Goal: Information Seeking & Learning: Learn about a topic

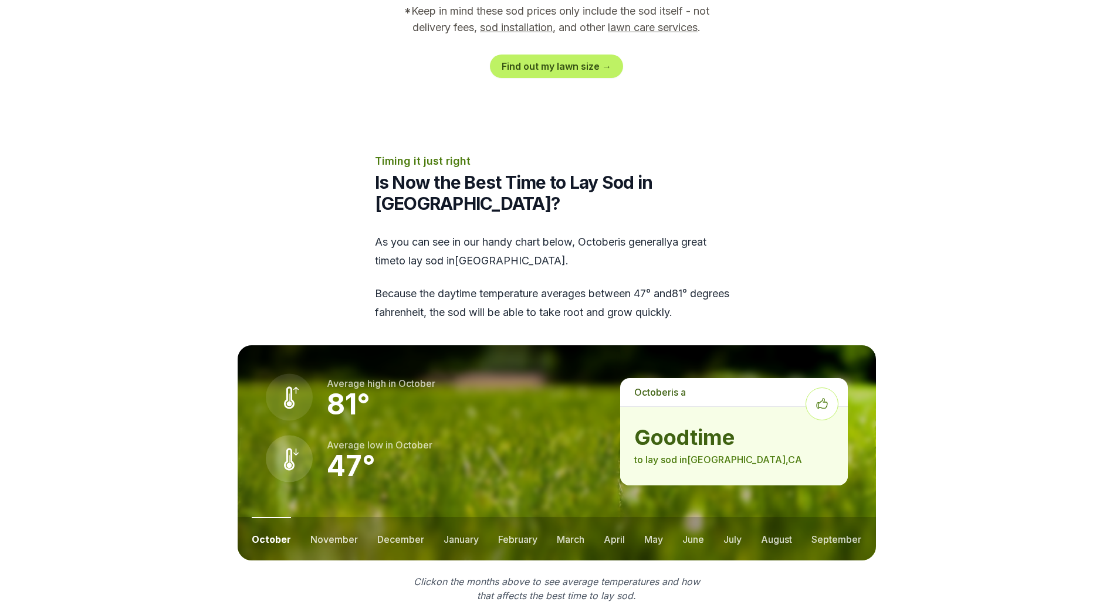
scroll to position [1349, 0]
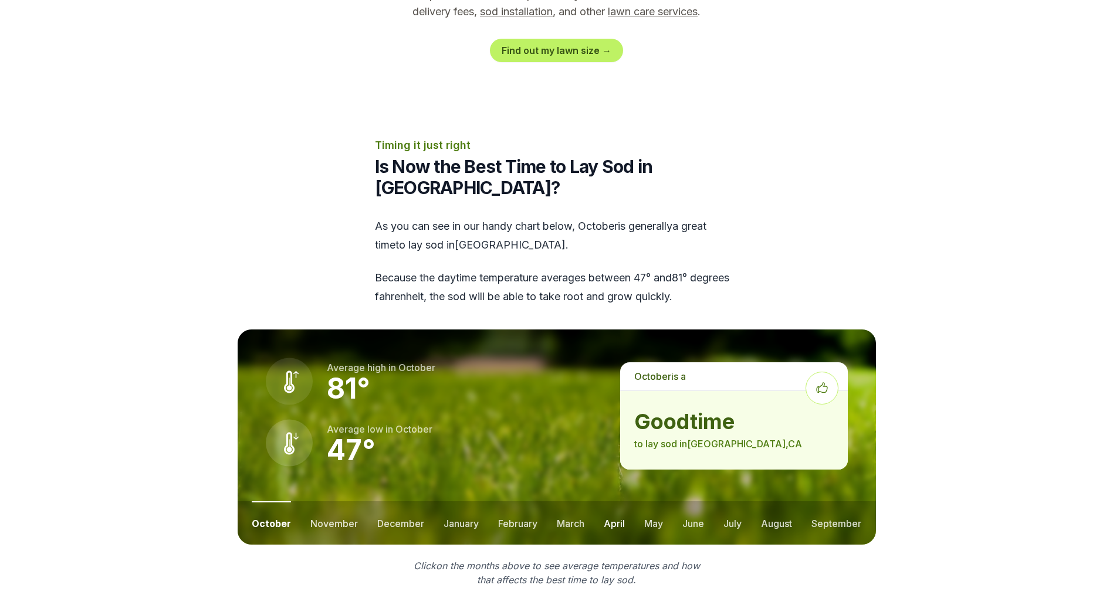
click at [604, 501] on button "april" at bounding box center [614, 522] width 21 height 43
click at [615, 501] on button "april" at bounding box center [613, 522] width 22 height 43
click at [727, 501] on button "july" at bounding box center [732, 522] width 18 height 43
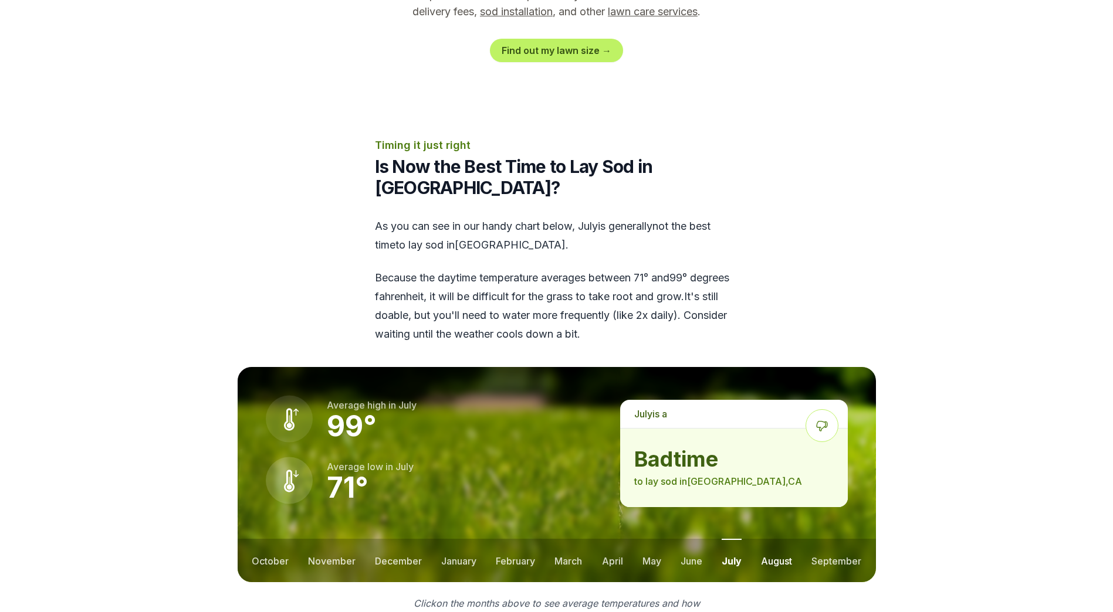
click at [778, 539] on button "august" at bounding box center [776, 560] width 31 height 43
click at [816, 539] on button "september" at bounding box center [837, 560] width 50 height 43
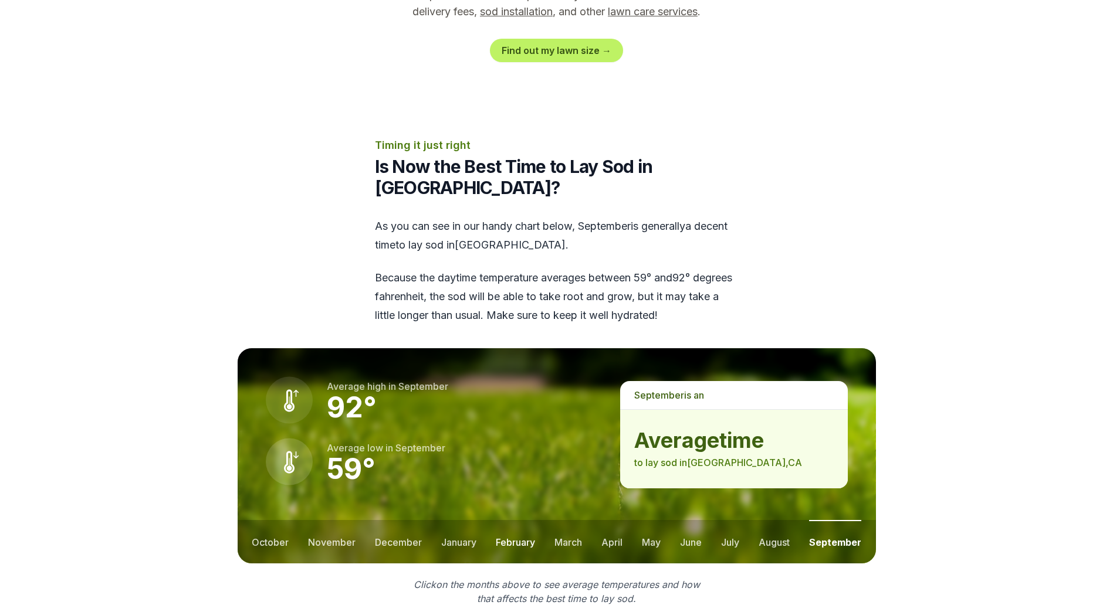
click at [518, 520] on button "february" at bounding box center [515, 541] width 39 height 43
click at [458, 520] on button "january" at bounding box center [457, 541] width 35 height 43
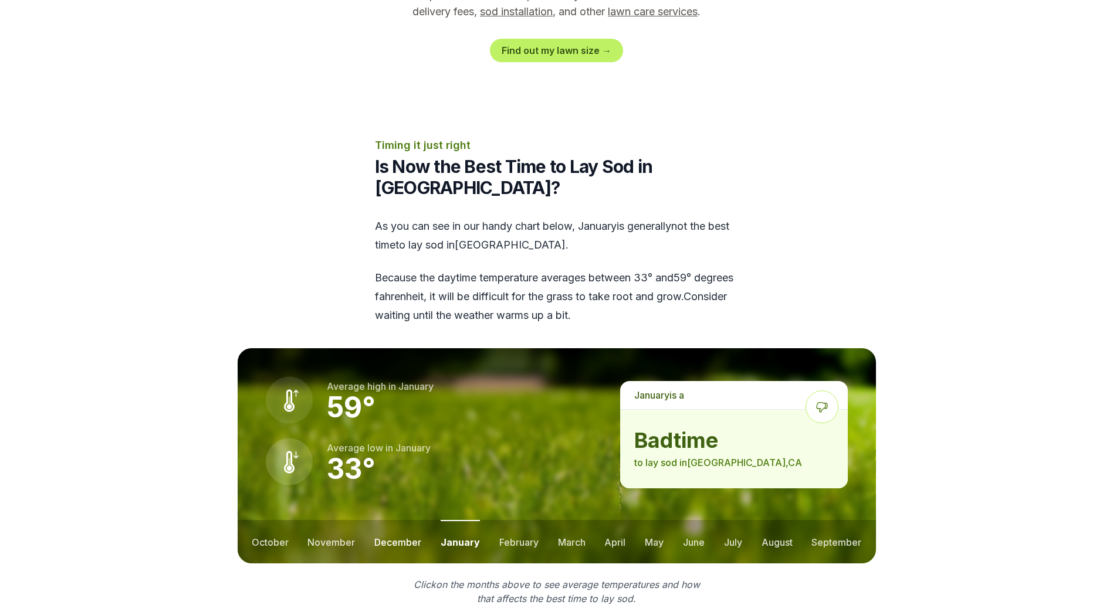
click at [414, 520] on button "december" at bounding box center [397, 541] width 47 height 43
click at [338, 520] on button "november" at bounding box center [332, 541] width 48 height 43
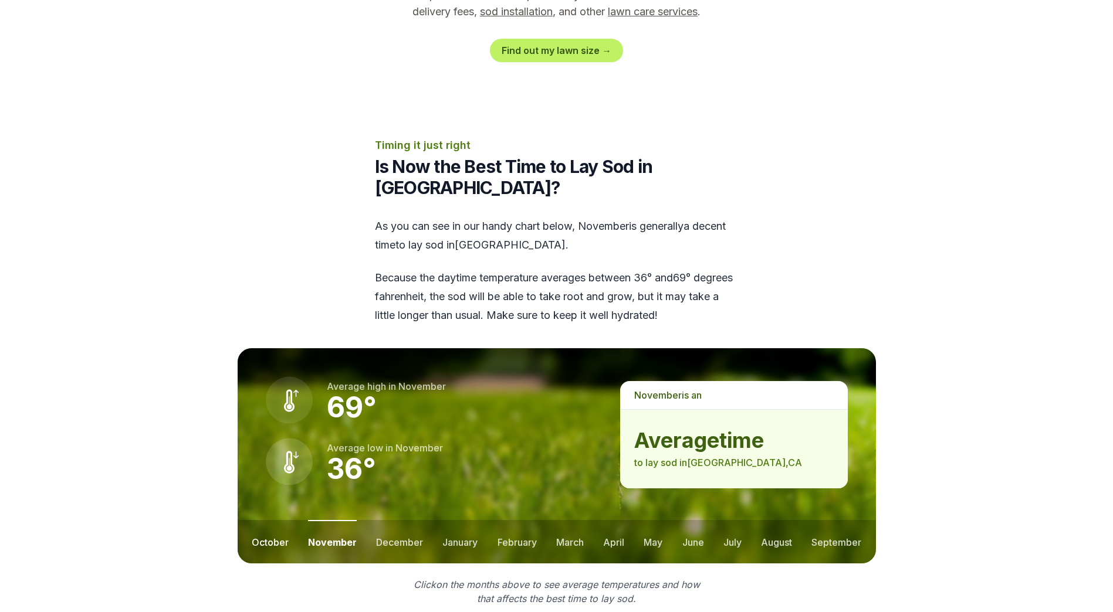
click at [272, 520] on button "october" at bounding box center [270, 541] width 37 height 43
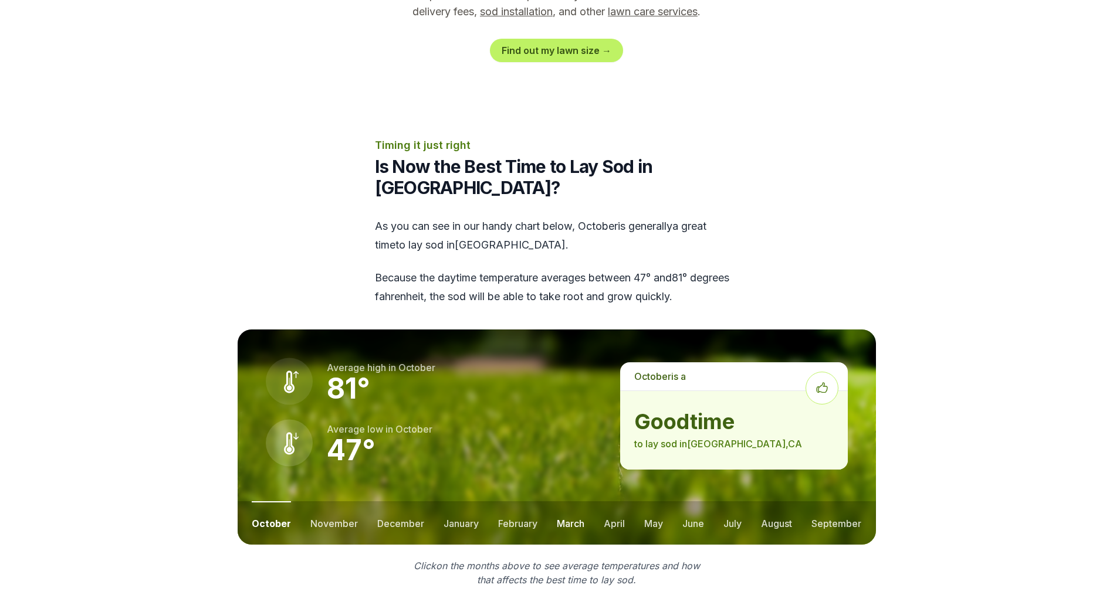
click at [569, 501] on button "march" at bounding box center [571, 522] width 28 height 43
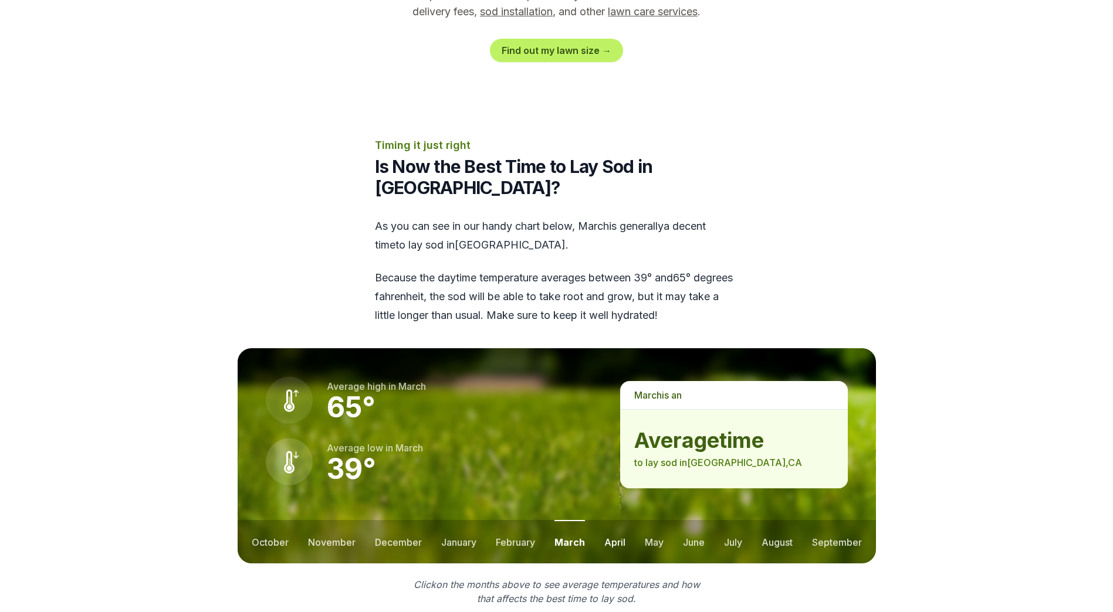
click at [615, 520] on button "april" at bounding box center [614, 541] width 21 height 43
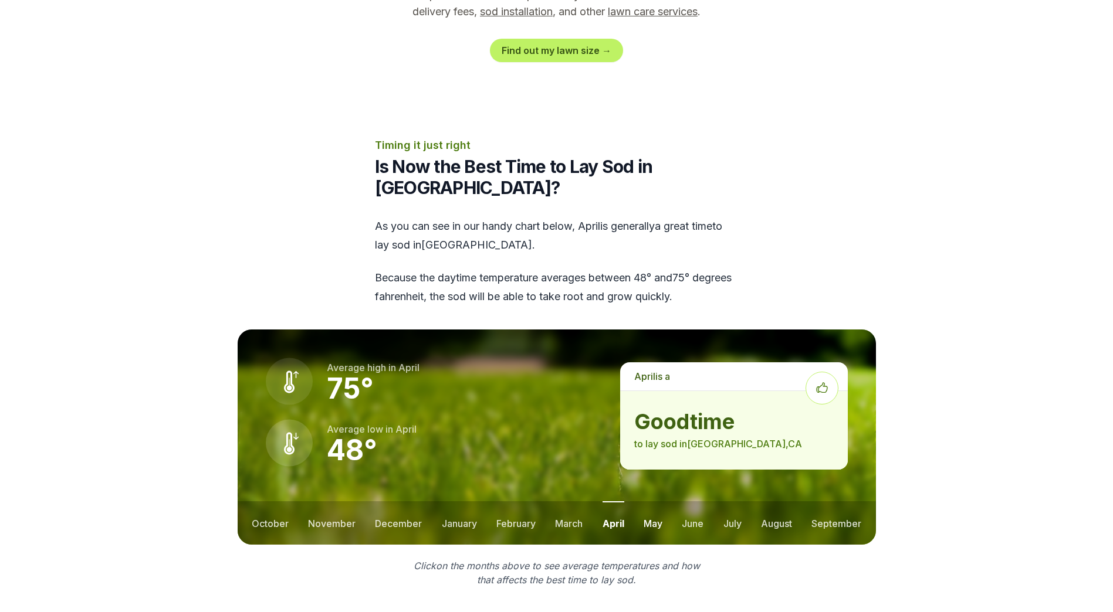
click at [643, 501] on button "may" at bounding box center [652, 522] width 19 height 43
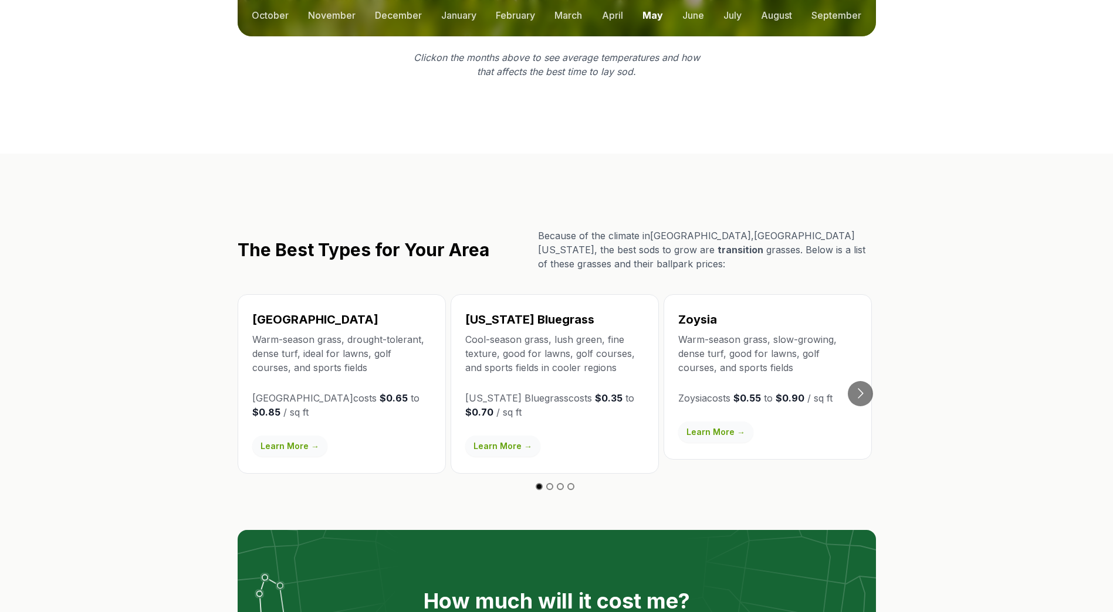
scroll to position [1818, 0]
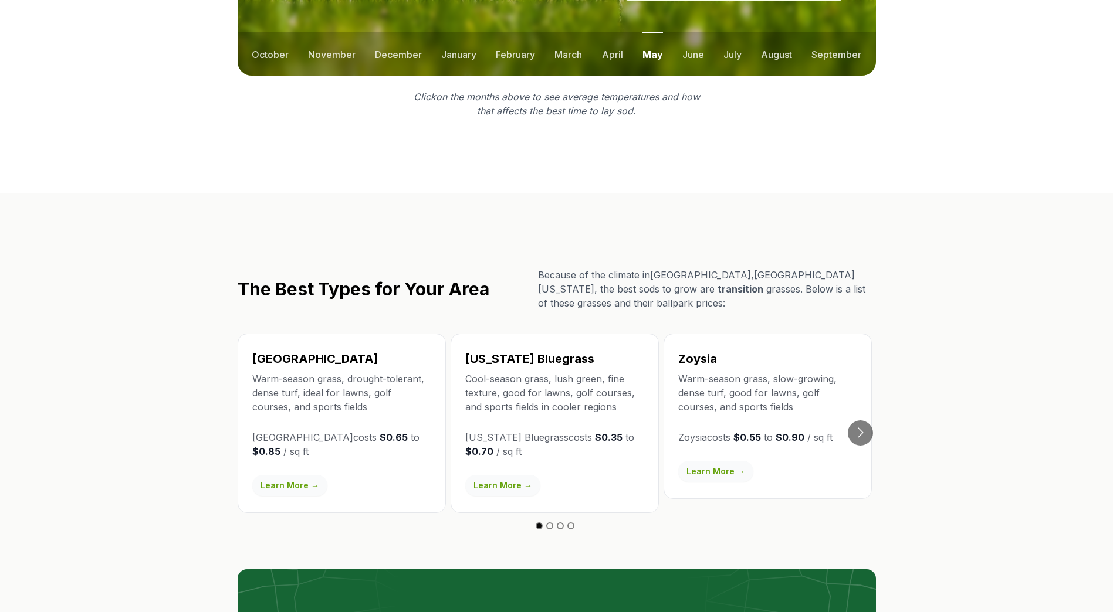
click at [296, 475] on link "Learn More →" at bounding box center [289, 485] width 75 height 21
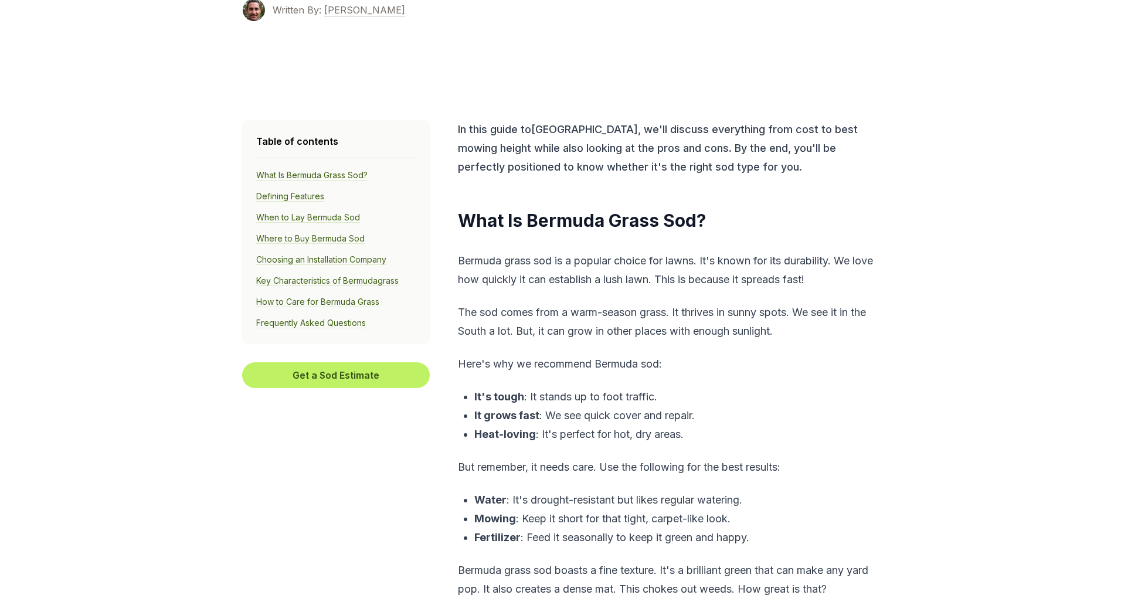
scroll to position [293, 0]
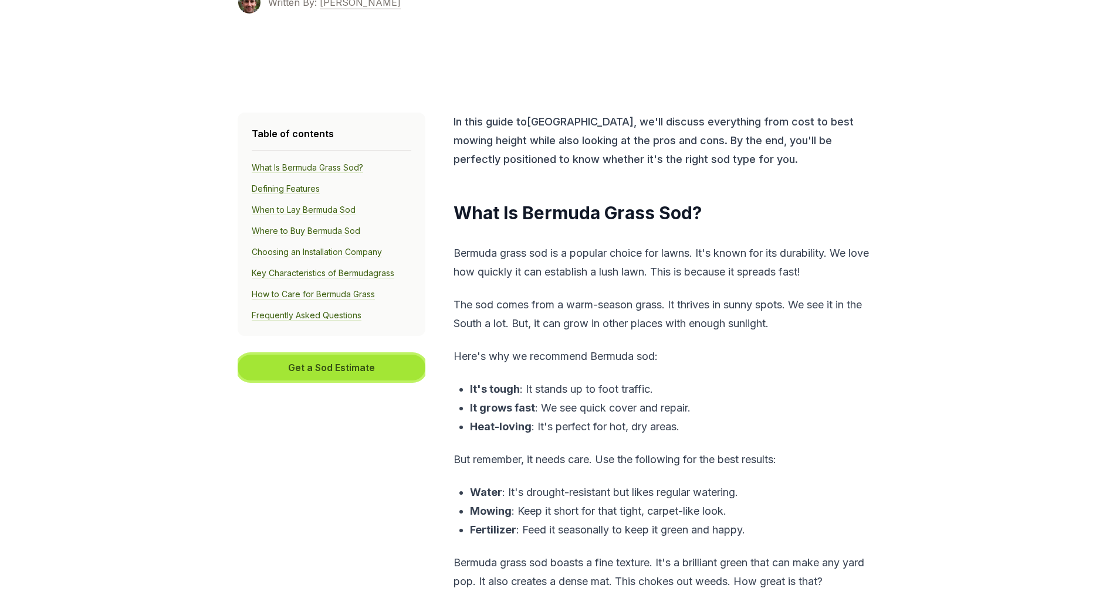
click at [367, 368] on button "Get a Sod Estimate" at bounding box center [332, 368] width 188 height 26
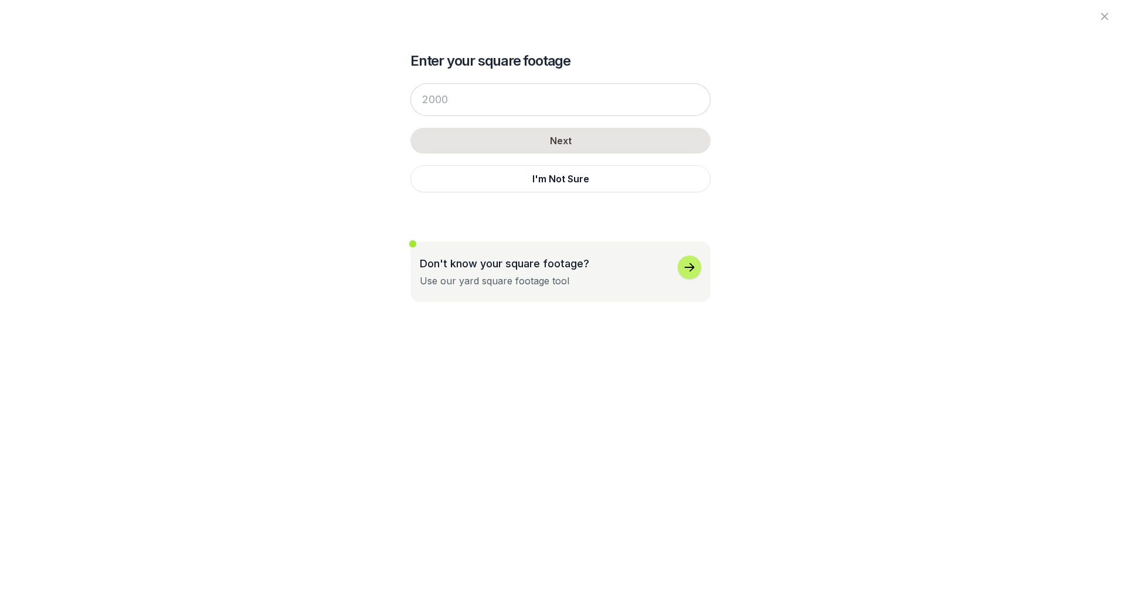
click at [687, 267] on icon "button" at bounding box center [690, 267] width 10 height 8
